Goal: Transaction & Acquisition: Purchase product/service

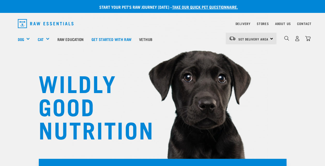
click at [284, 39] on div "dropdown navigation" at bounding box center [286, 38] width 5 height 5
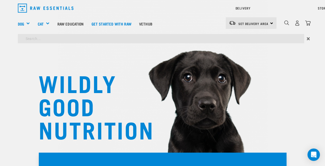
type input "hooves"
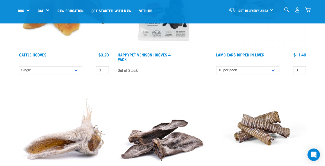
scroll to position [78, 0]
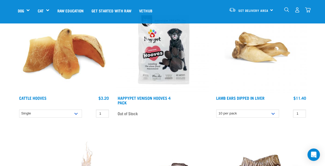
click at [60, 118] on div "Single 10 per pack Bulk (30 pack) 1 0 100 0 0" at bounding box center [64, 113] width 92 height 9
click at [55, 114] on select "Single 10 per pack Bulk (30 pack) Bulk (50 pack)" at bounding box center [50, 114] width 63 height 8
click at [19, 110] on select "Single 10 per pack Bulk (30 pack) Bulk (50 pack)" at bounding box center [50, 114] width 63 height 8
drag, startPoint x: 64, startPoint y: 107, endPoint x: 62, endPoint y: 112, distance: 4.7
click at [63, 110] on div "Cattle Hooves $3.20 $29.90 1 0 100 0 100 0" at bounding box center [64, 61] width 98 height 126
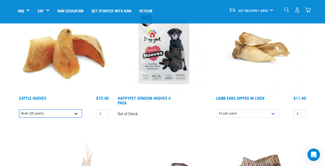
click at [62, 113] on select "Single 10 per pack Bulk (30 pack) Bulk (50 pack)" at bounding box center [50, 114] width 63 height 8
click at [19, 110] on select "Single 10 per pack Bulk (30 pack) Bulk (50 pack)" at bounding box center [50, 114] width 63 height 8
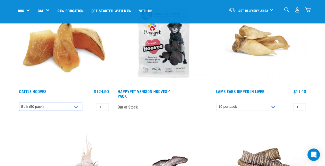
scroll to position [103, 0]
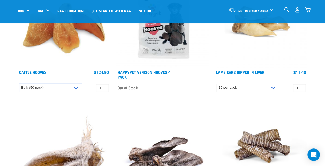
click at [56, 90] on select "Single 10 per pack Bulk (30 pack) Bulk (50 pack)" at bounding box center [50, 88] width 63 height 8
select select "724"
click at [19, 84] on select "Single 10 per pack Bulk (30 pack) Bulk (50 pack)" at bounding box center [50, 88] width 63 height 8
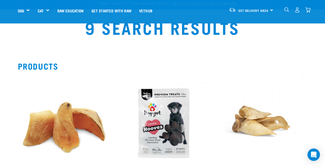
scroll to position [0, 0]
